Goal: Task Accomplishment & Management: Use online tool/utility

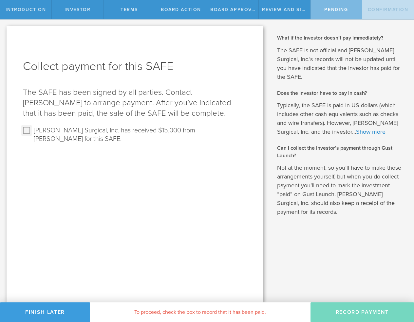
click at [26, 130] on input "[PERSON_NAME] Surgical, Inc. has received $15,000 from [PERSON_NAME] for this S…" at bounding box center [26, 130] width 10 height 10
checkbox input "true"
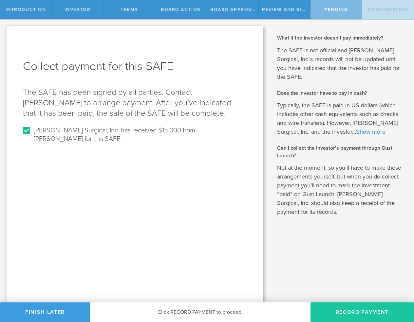
click at [366, 311] on button "Record Payment" at bounding box center [361, 313] width 103 height 20
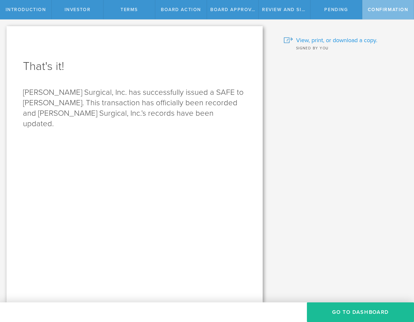
click at [331, 40] on span "View, print, or download a copy." at bounding box center [336, 40] width 81 height 9
click at [359, 310] on button "Go To Dashboard" at bounding box center [360, 313] width 107 height 20
